Goal: Information Seeking & Learning: Learn about a topic

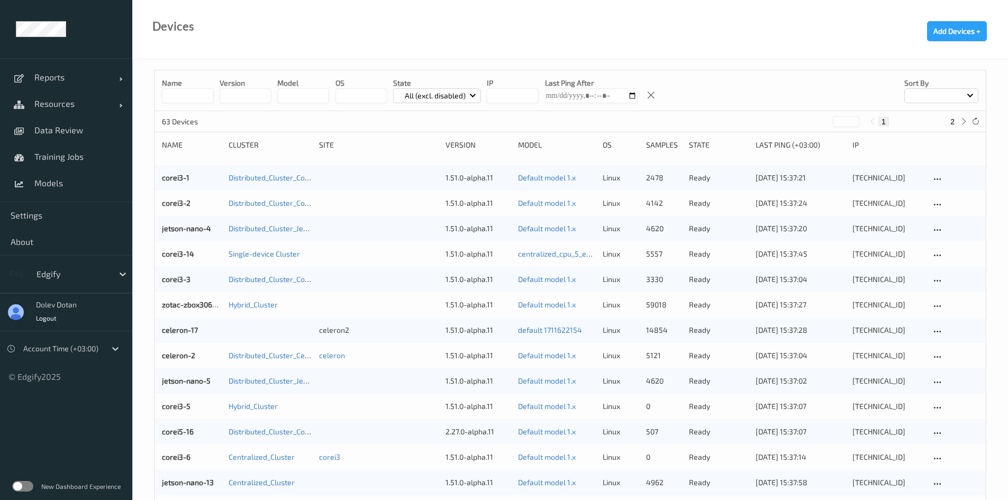
click at [20, 485] on label at bounding box center [22, 486] width 21 height 11
click at [62, 177] on link "Models" at bounding box center [66, 183] width 132 height 26
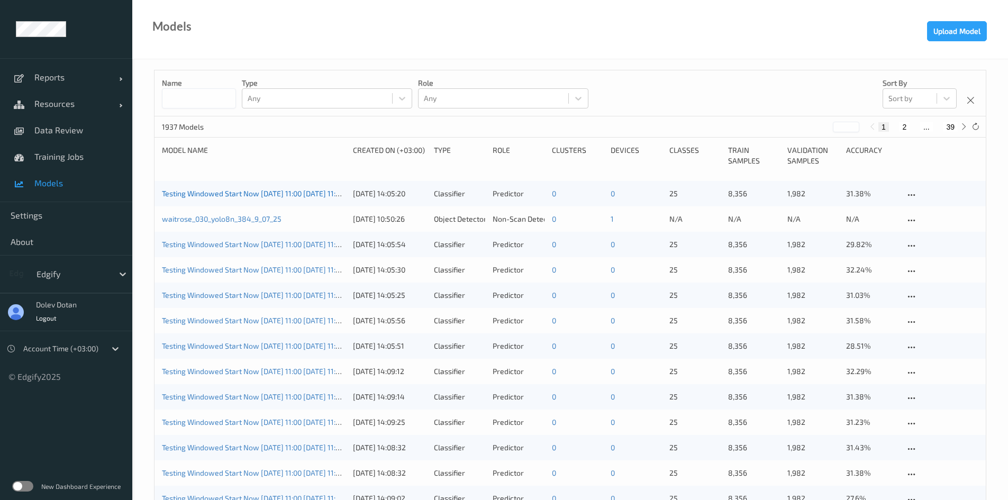
click at [213, 192] on link "Testing Windowed Start Now 2025-09-02 11:00 2025-09-02 11:00 Auto Save" at bounding box center [271, 193] width 218 height 9
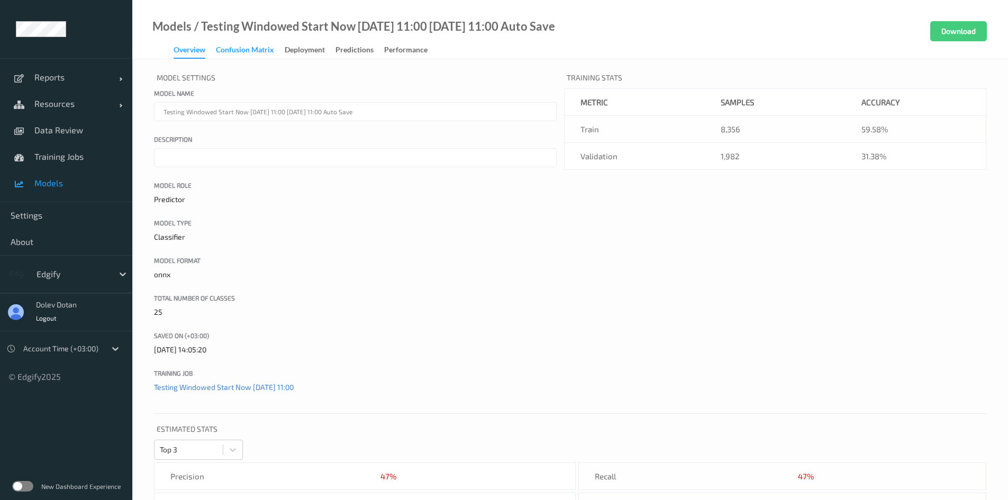
click at [234, 48] on div "Confusion matrix" at bounding box center [245, 50] width 58 height 13
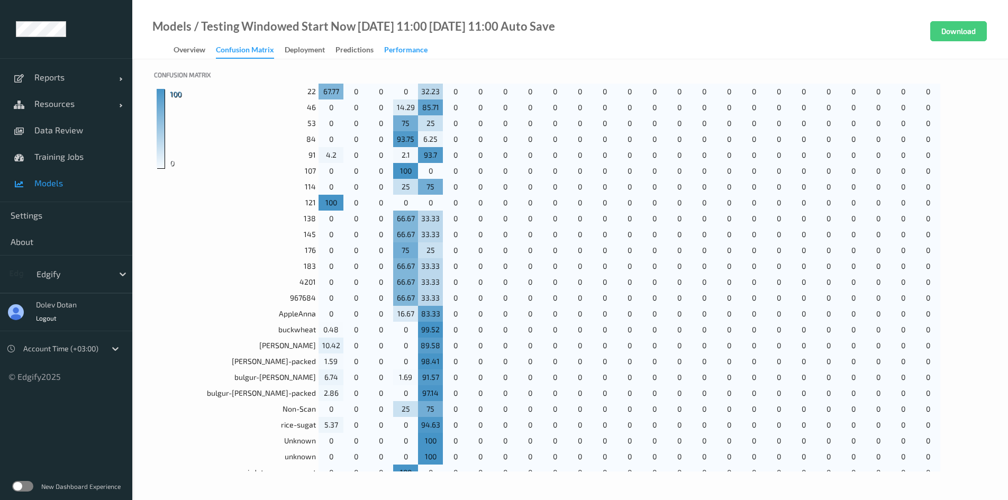
click at [418, 53] on div "Performance" at bounding box center [405, 50] width 43 height 13
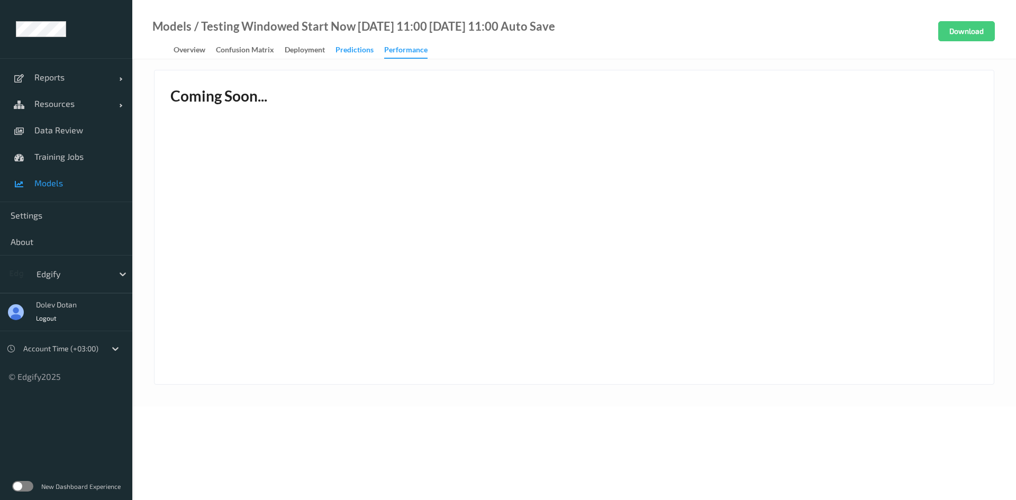
click at [356, 50] on div "Predictions" at bounding box center [355, 50] width 38 height 13
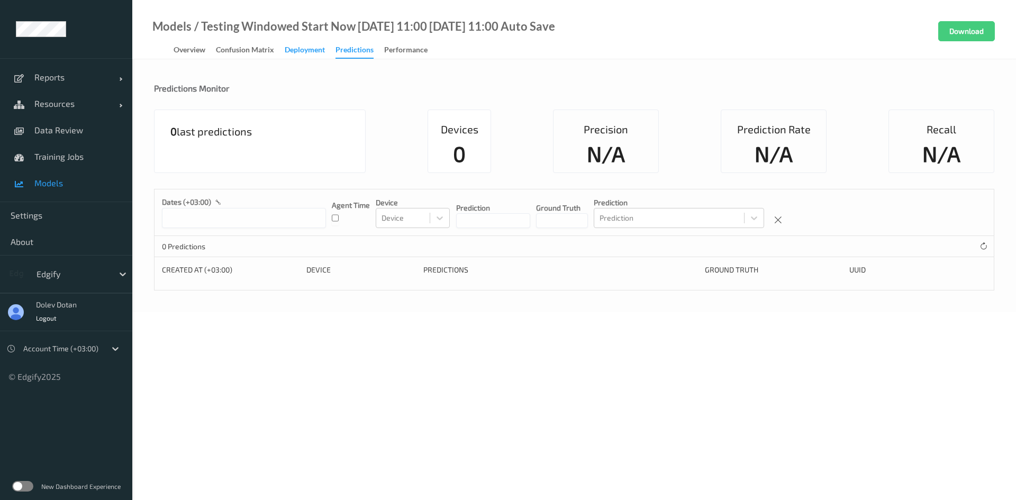
click at [301, 49] on div "Deployment" at bounding box center [305, 50] width 40 height 13
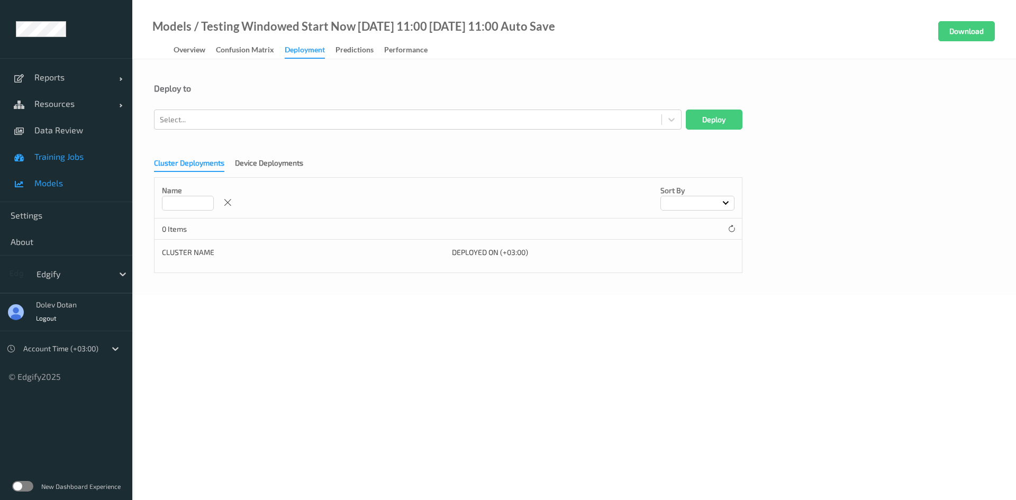
click at [68, 156] on span "Training Jobs" at bounding box center [77, 156] width 87 height 11
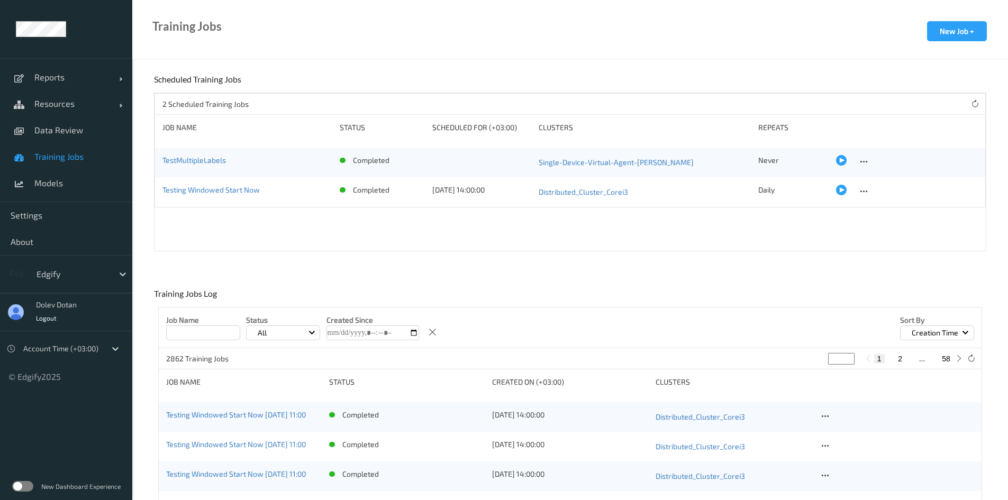
click at [22, 487] on label at bounding box center [22, 486] width 21 height 11
